Goal: Task Accomplishment & Management: Manage account settings

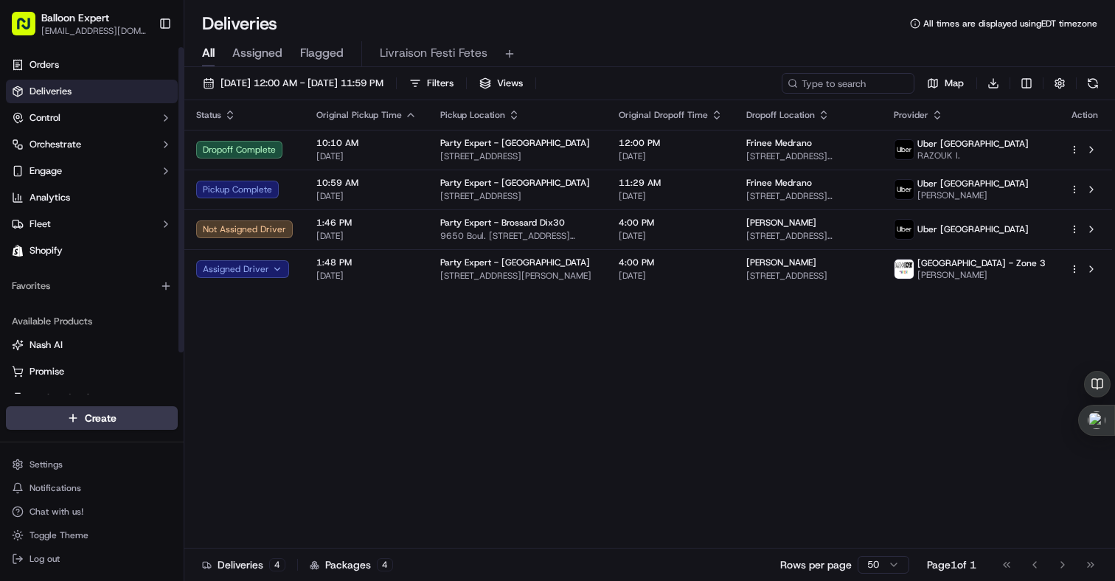
click at [122, 98] on link "Deliveries" at bounding box center [92, 92] width 172 height 24
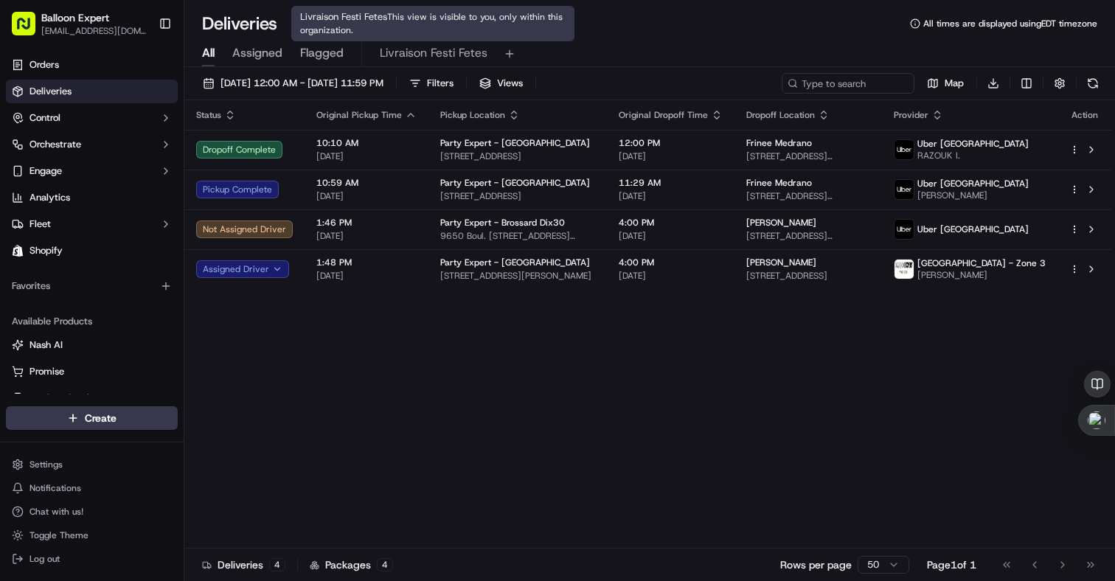
click at [436, 54] on span "Livraison Festi Fetes" at bounding box center [434, 53] width 108 height 18
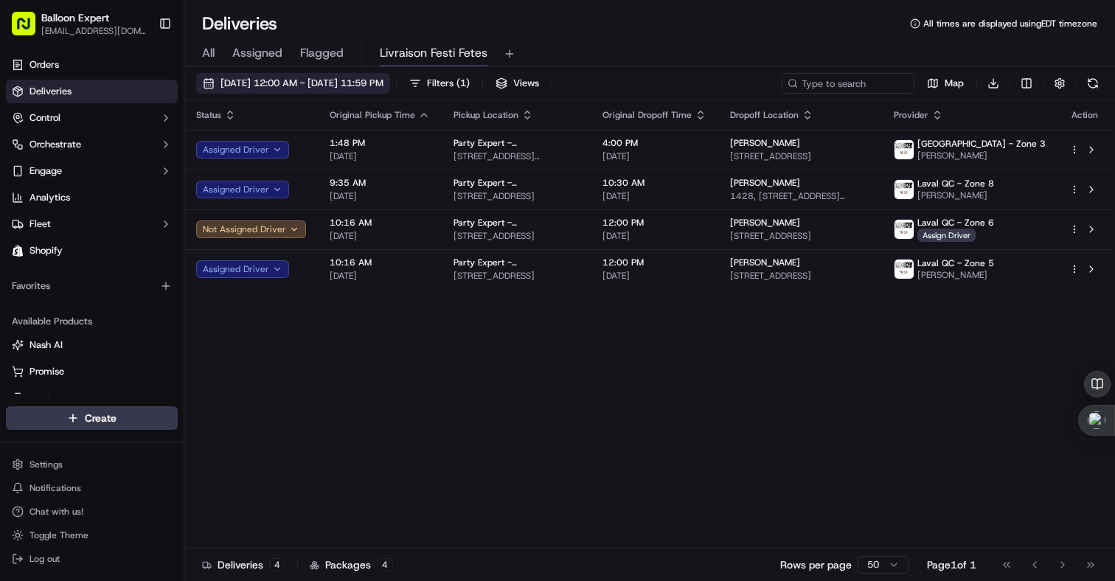
click at [384, 83] on span "09/15/2025 12:00 AM - 09/22/2025 11:59 PM" at bounding box center [302, 83] width 163 height 13
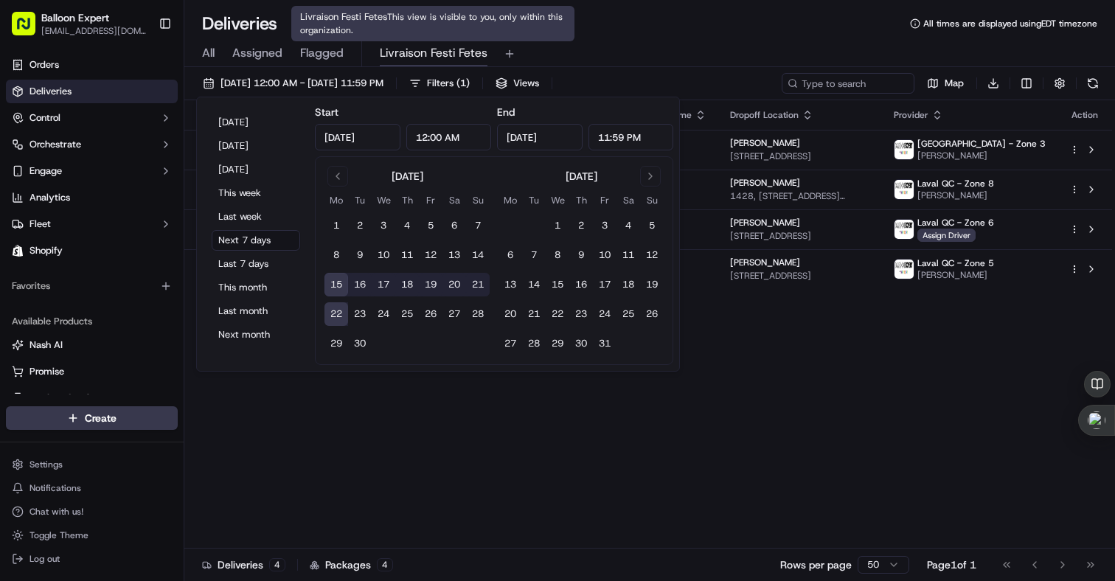
click at [477, 53] on span "Livraison Festi Fetes" at bounding box center [434, 53] width 108 height 18
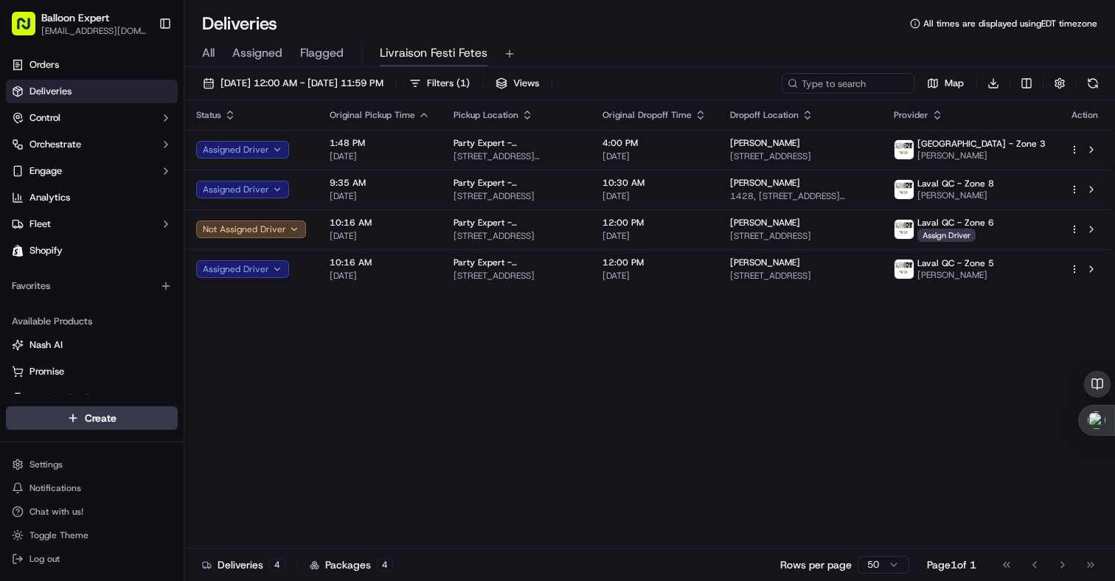
click at [764, 44] on div "All Assigned Flagged Livraison Festi Fetes" at bounding box center [649, 54] width 931 height 26
click at [66, 21] on span "Balloon Expert" at bounding box center [75, 17] width 68 height 15
click at [9, 29] on button "Balloon Expert mroberge@divalocation.com" at bounding box center [79, 23] width 147 height 35
click at [24, 29] on rect "button" at bounding box center [24, 24] width 24 height 24
click at [352, 83] on span "09/15/2025 12:00 AM - 09/22/2025 11:59 PM" at bounding box center [302, 83] width 163 height 13
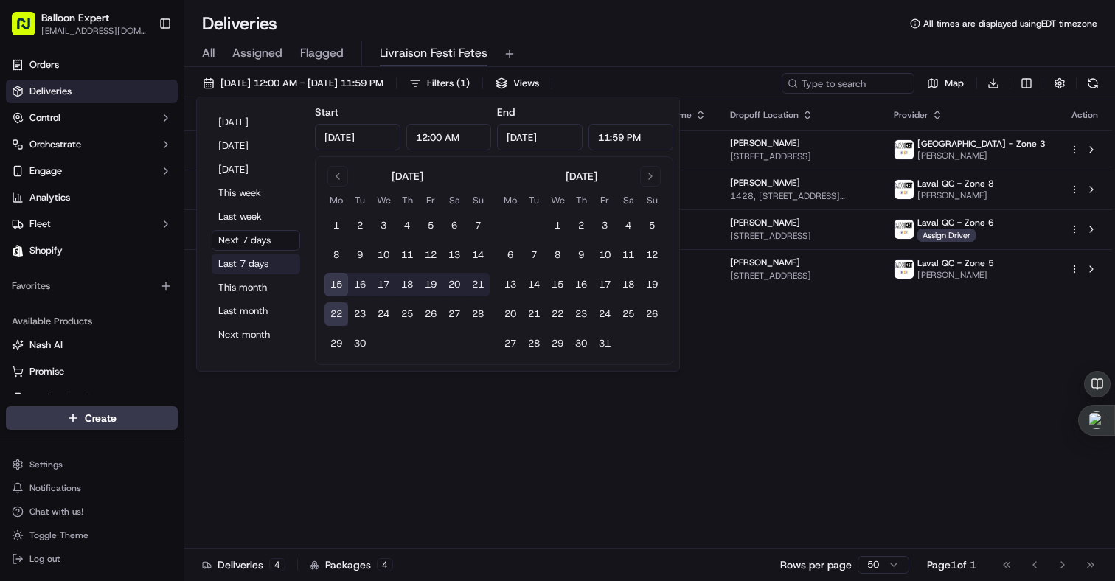
click at [259, 260] on button "Last 7 days" at bounding box center [256, 264] width 89 height 21
type input "Sep 8, 2025"
type input "Sep 15, 2025"
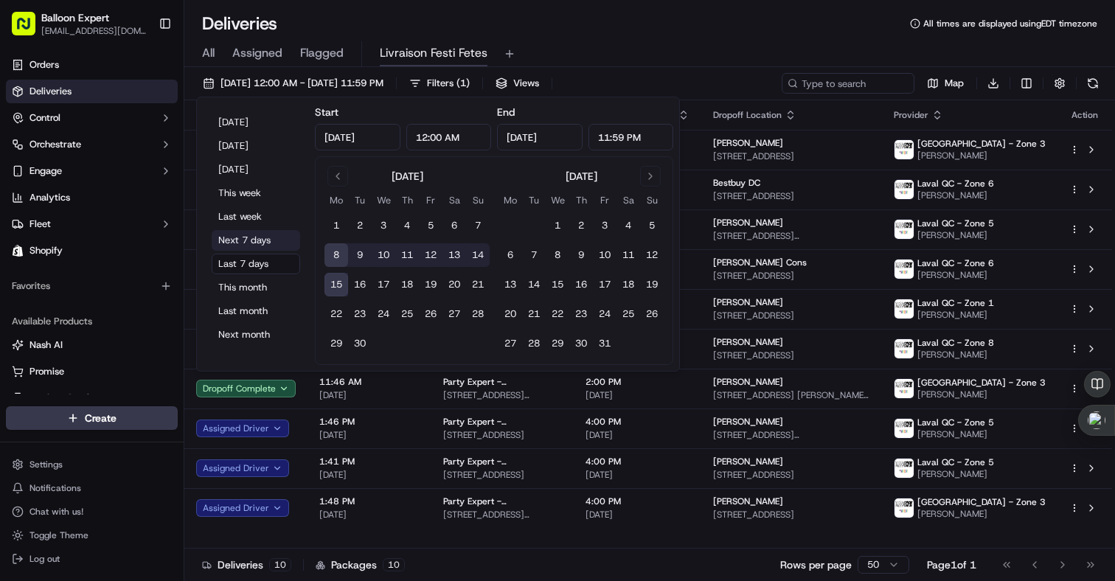
click at [267, 245] on button "Next 7 days" at bounding box center [256, 240] width 89 height 21
type input "Sep 15, 2025"
type input "Sep 22, 2025"
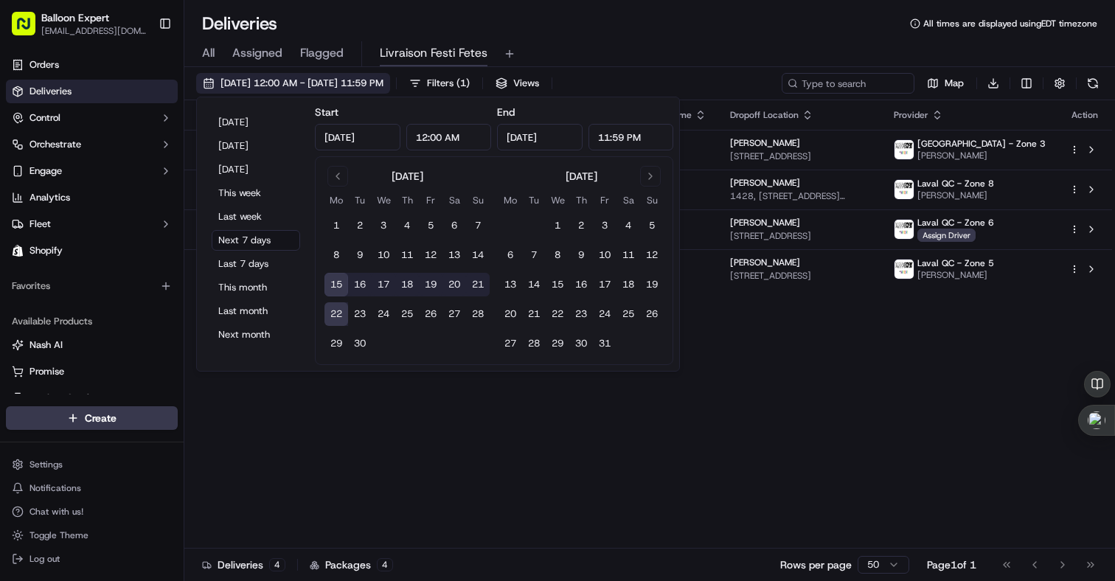
click at [384, 77] on span "09/15/2025 12:00 AM - 09/22/2025 11:59 PM" at bounding box center [302, 83] width 163 height 13
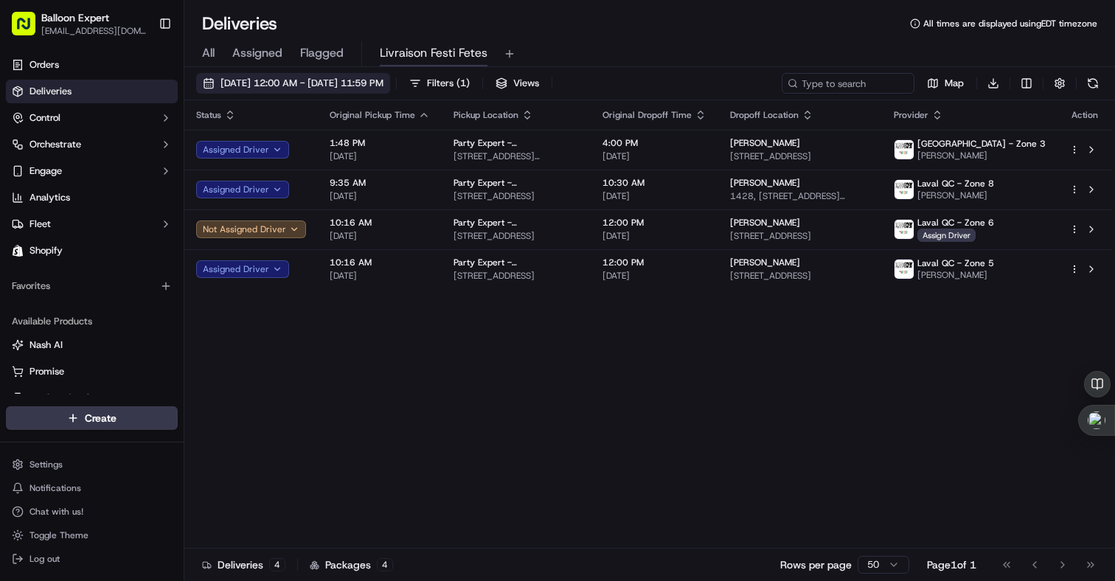
click at [384, 77] on span "09/15/2025 12:00 AM - 09/22/2025 11:59 PM" at bounding box center [302, 83] width 163 height 13
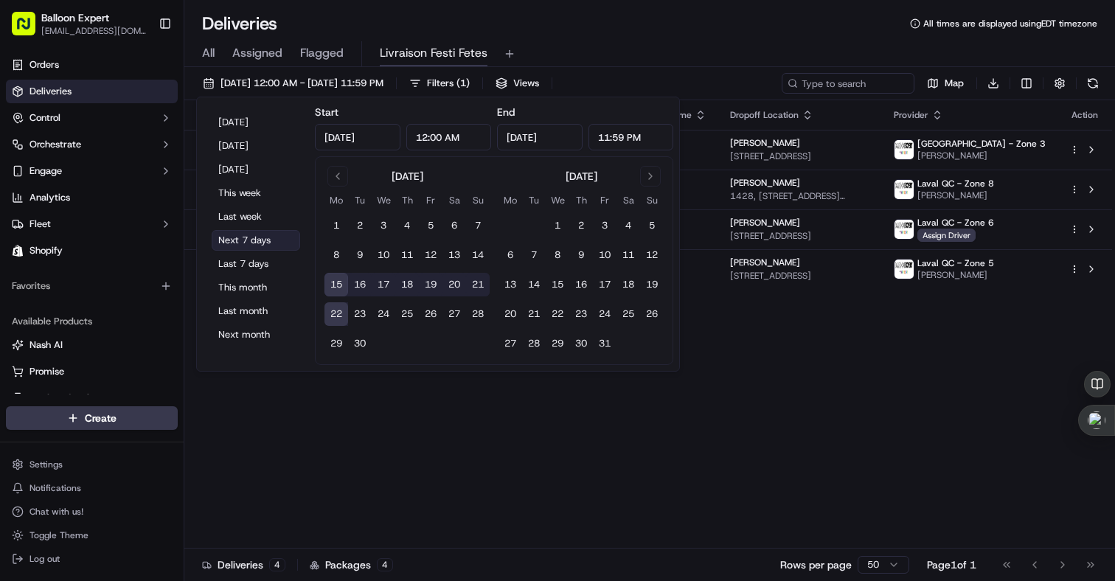
click at [249, 233] on button "Next 7 days" at bounding box center [256, 240] width 89 height 21
click at [479, 451] on div "Status Original Pickup Time Pickup Location Original Dropoff Time Dropoff Locat…" at bounding box center [648, 324] width 928 height 448
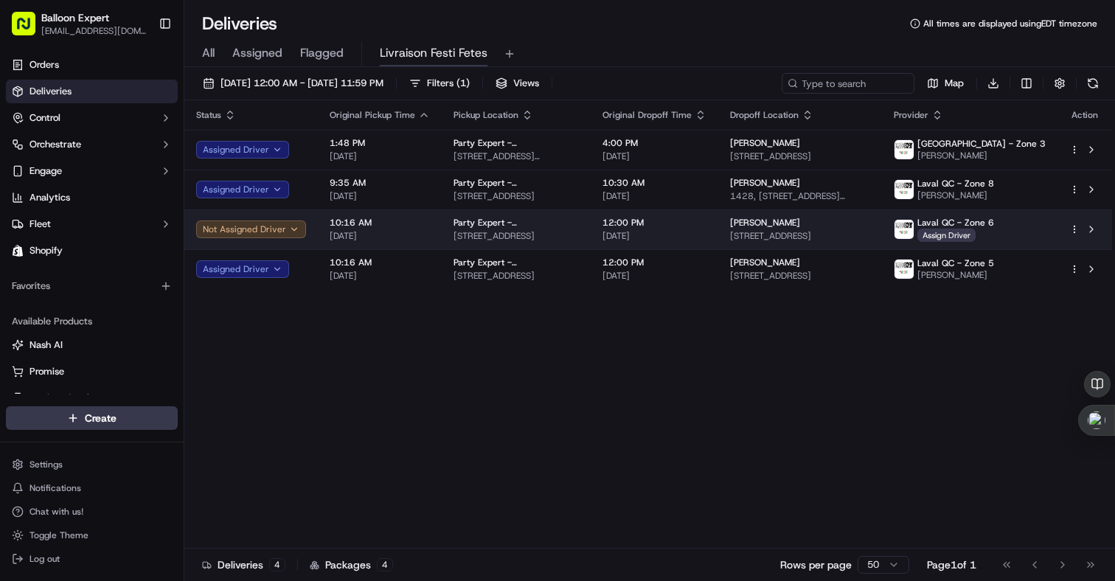
click at [281, 224] on button "Not Assigned Driver" at bounding box center [251, 230] width 110 height 18
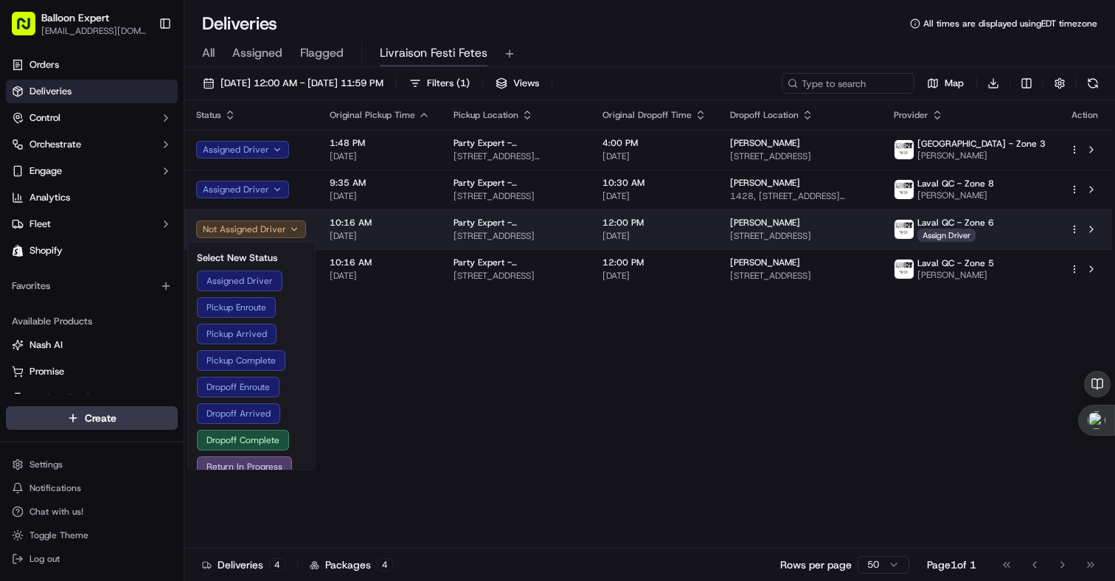
click at [282, 225] on button "Not Assigned Driver" at bounding box center [251, 230] width 110 height 18
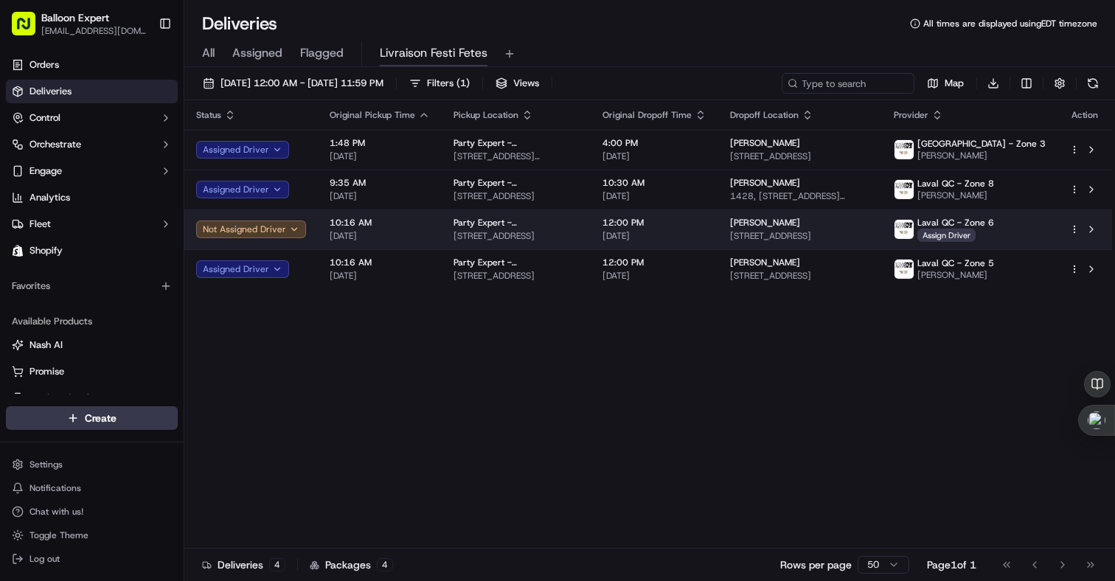
click at [380, 231] on span "[DATE]" at bounding box center [380, 236] width 100 height 12
click at [459, 222] on span "Party Expert - Montréal" at bounding box center [516, 223] width 125 height 12
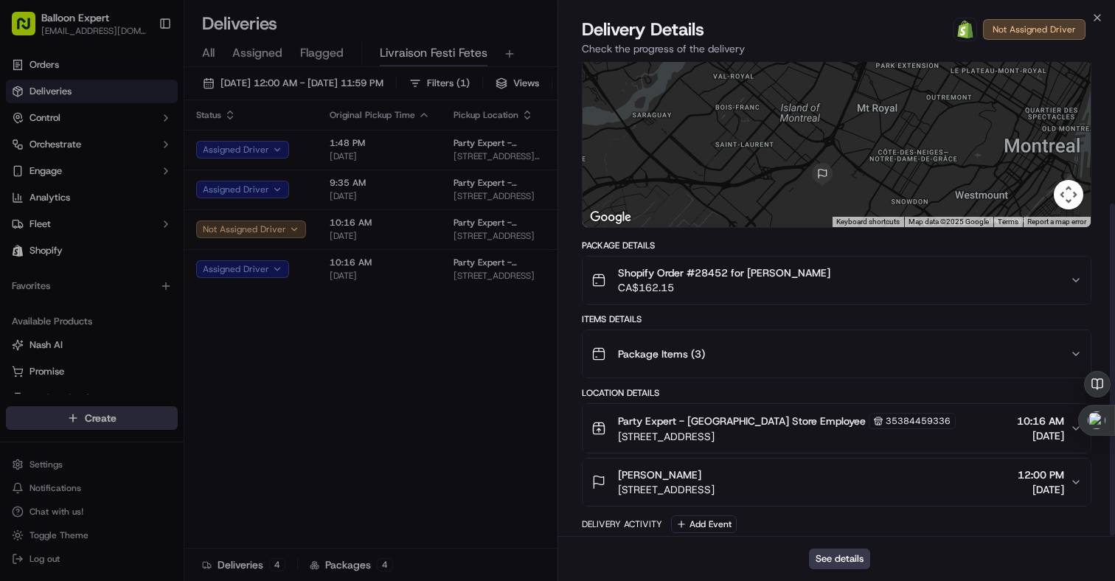
scroll to position [201, 0]
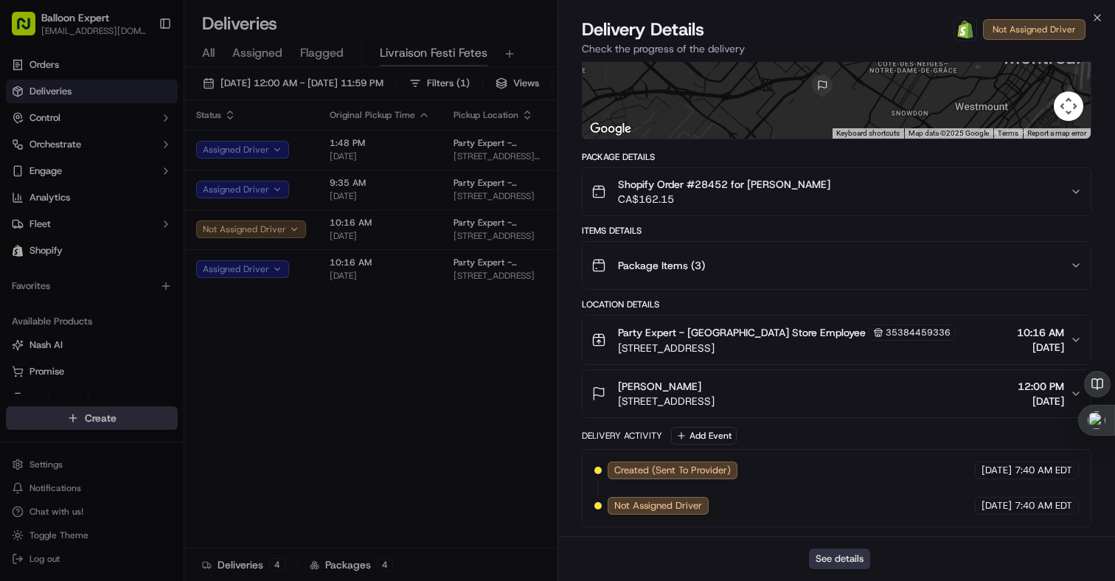
click at [842, 561] on button "See details" at bounding box center [839, 559] width 61 height 21
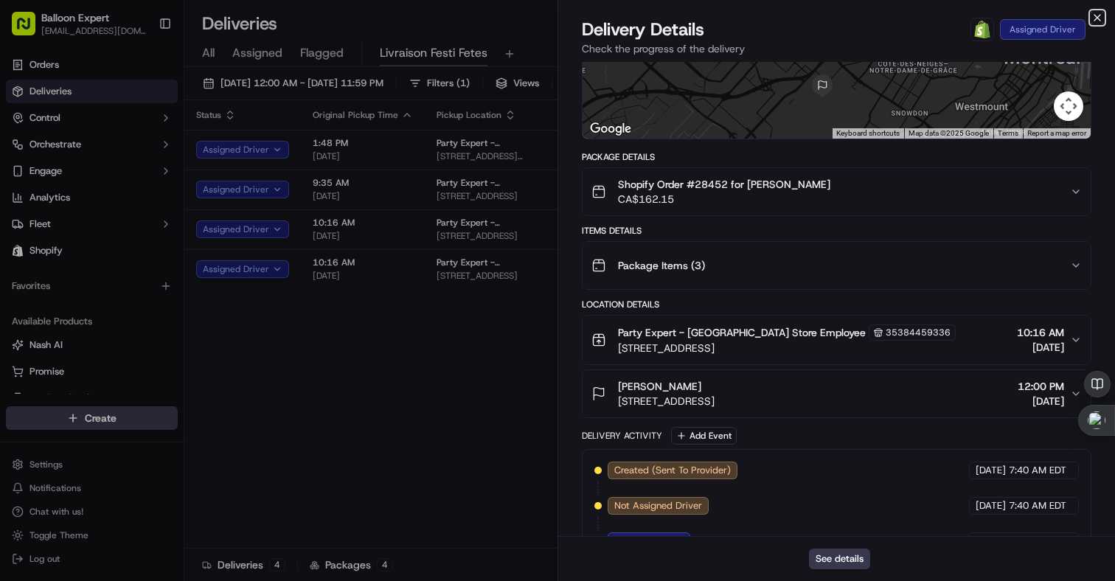
click at [1095, 18] on icon "button" at bounding box center [1098, 18] width 12 height 12
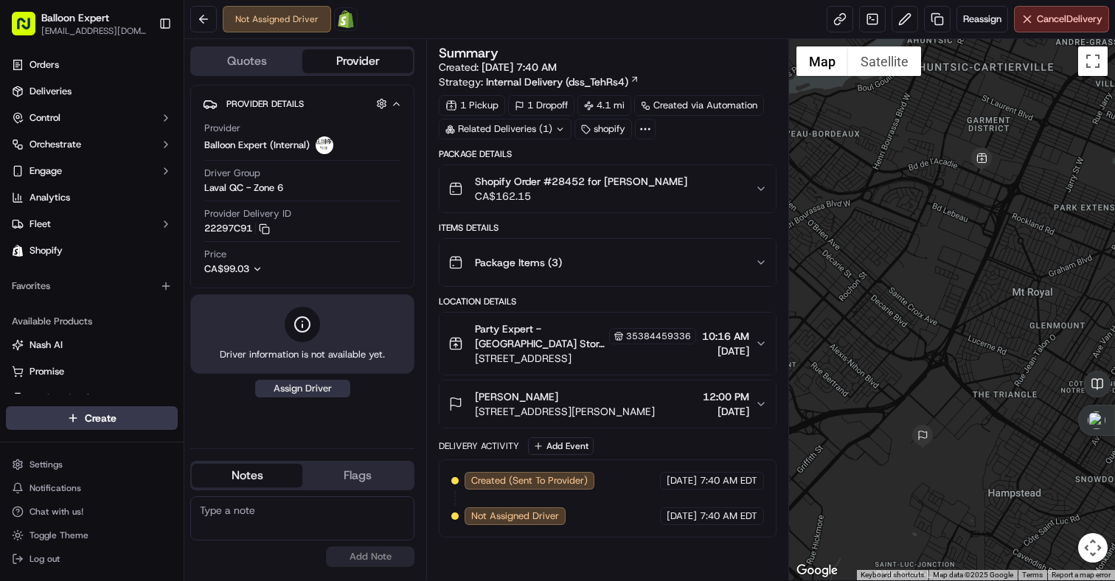
click at [325, 391] on button "Assign Driver" at bounding box center [302, 389] width 95 height 18
